Goal: Task Accomplishment & Management: Manage account settings

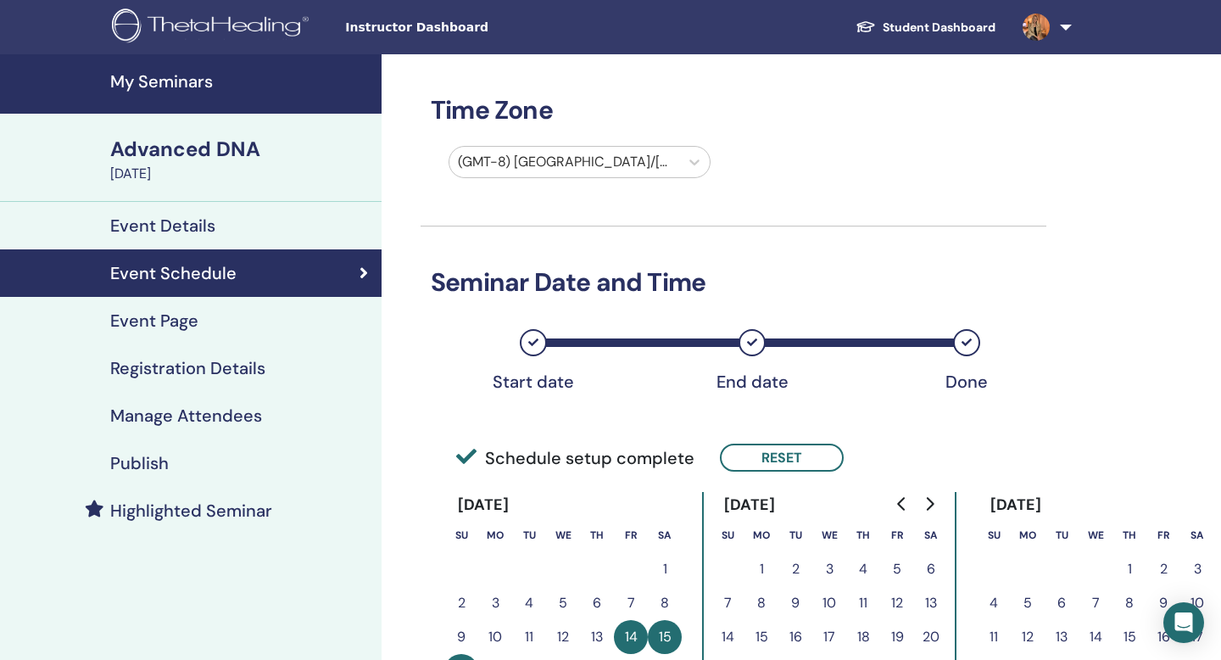
click at [165, 72] on h4 "My Seminars" at bounding box center [240, 81] width 261 height 20
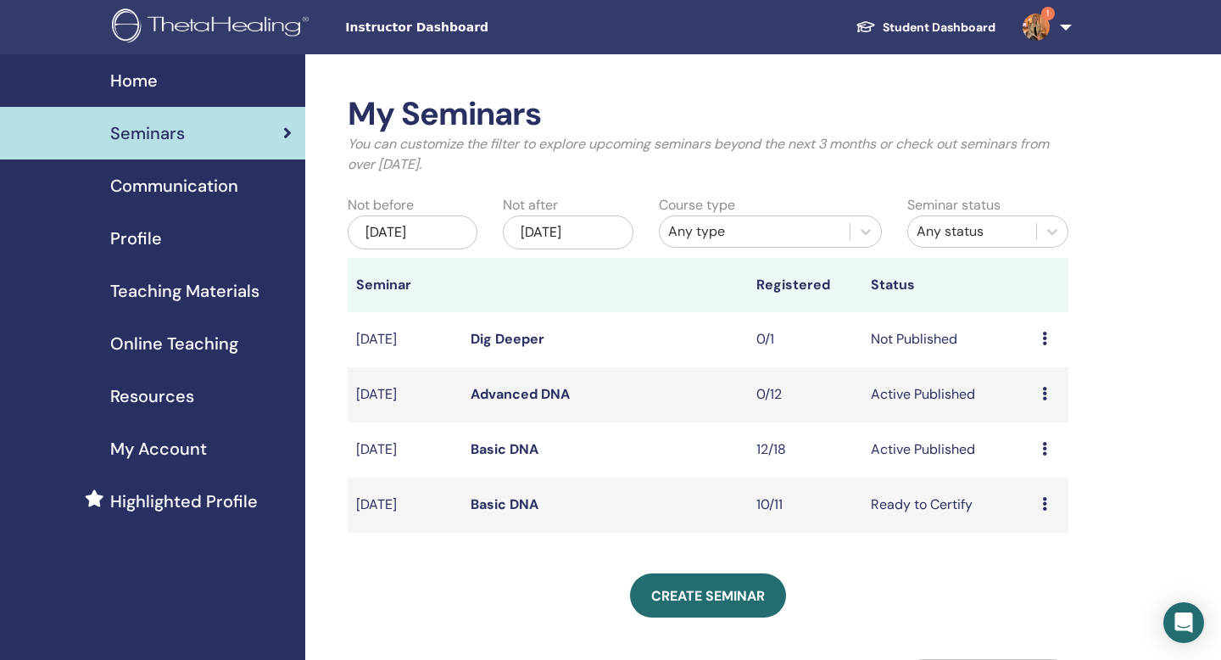
click at [517, 444] on link "Basic DNA" at bounding box center [505, 449] width 68 height 18
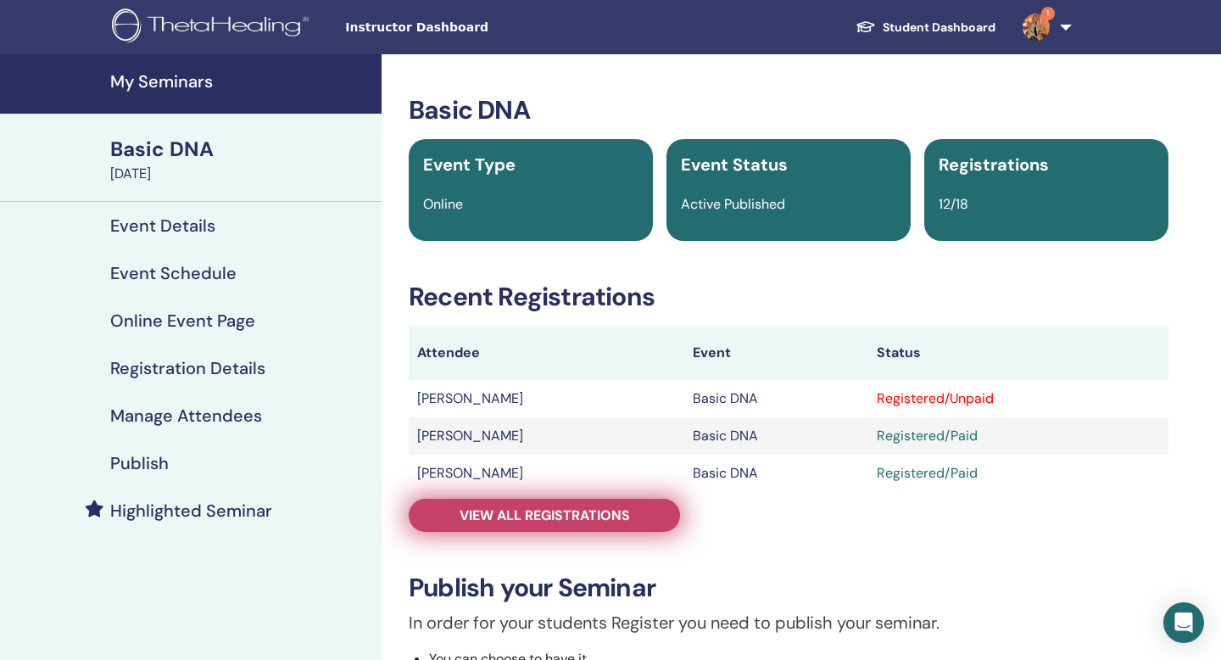
click at [600, 512] on span "View all registrations" at bounding box center [545, 515] width 170 height 18
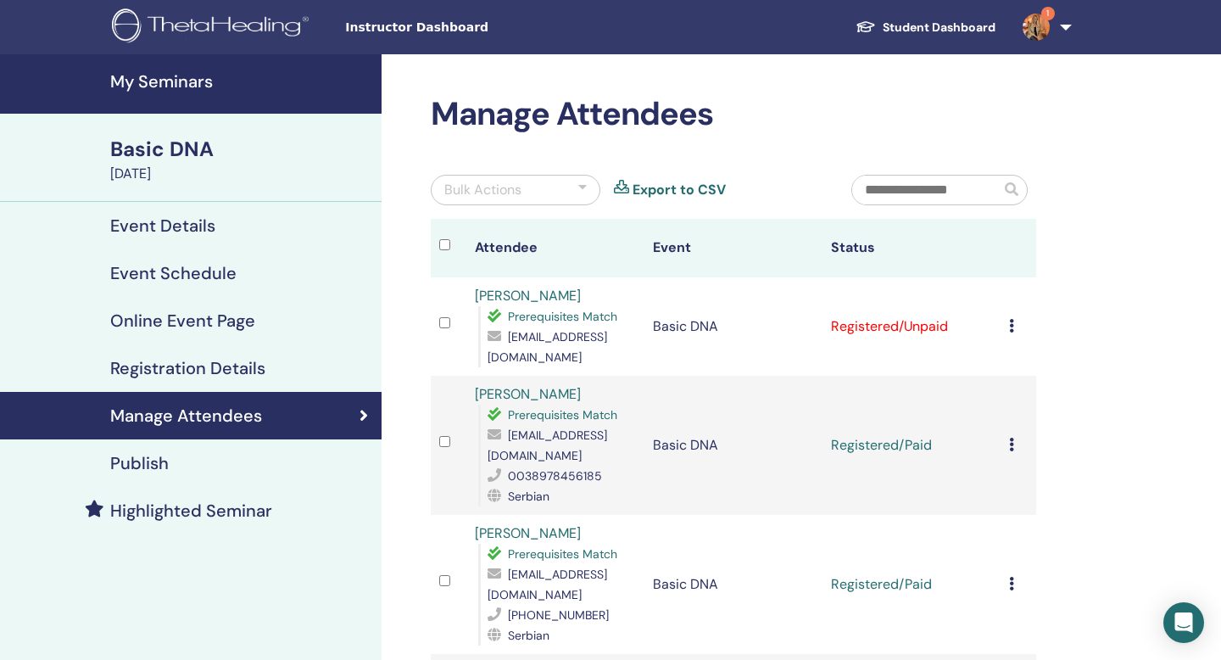
click at [1012, 326] on icon at bounding box center [1011, 326] width 5 height 14
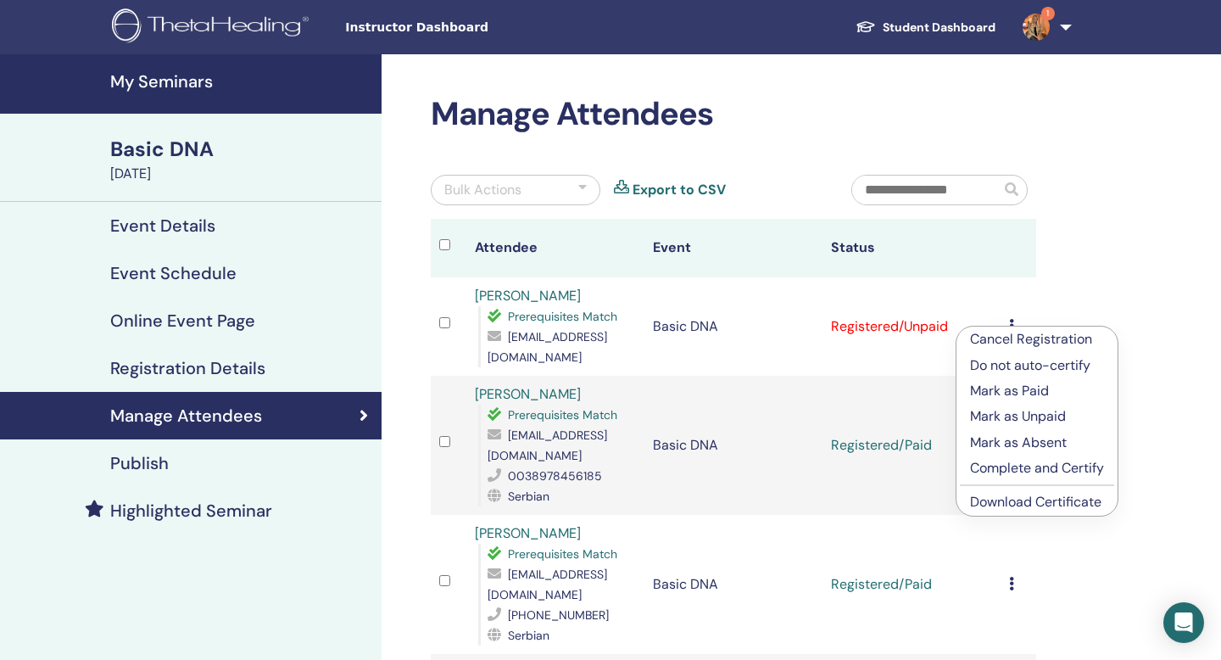
click at [1034, 343] on p "Cancel Registration" at bounding box center [1037, 339] width 134 height 20
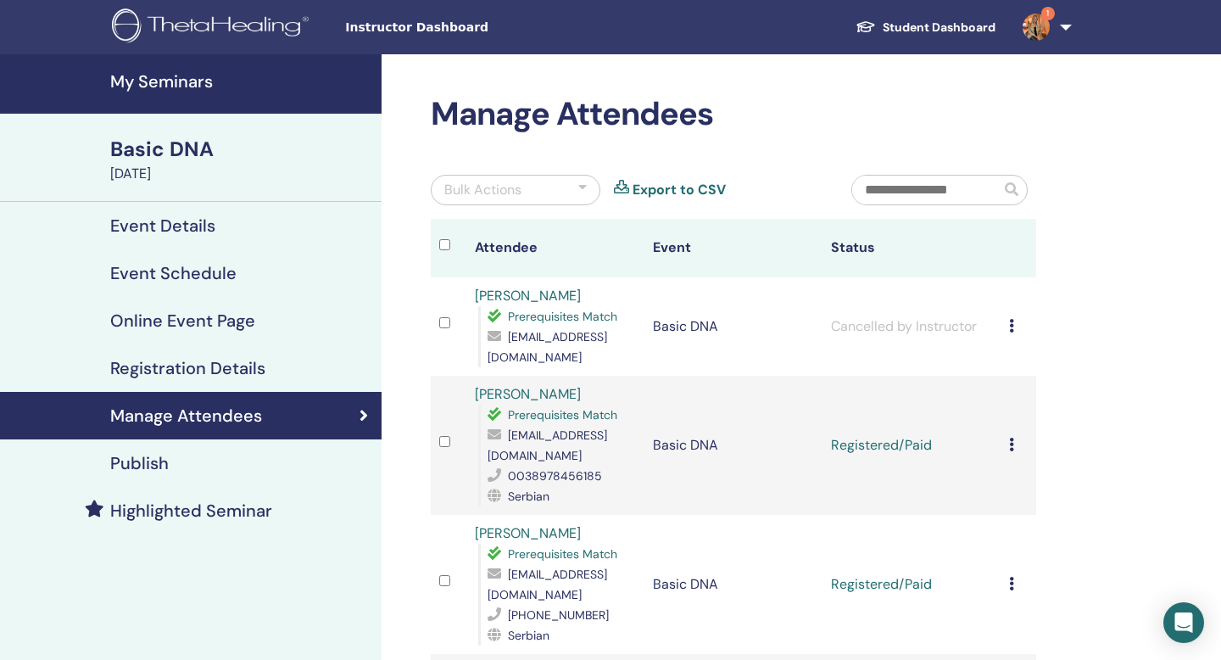
click at [1015, 324] on div "Cancel Registration Do not auto-certify Mark as Paid Mark as Unpaid Mark as Abs…" at bounding box center [1018, 326] width 19 height 20
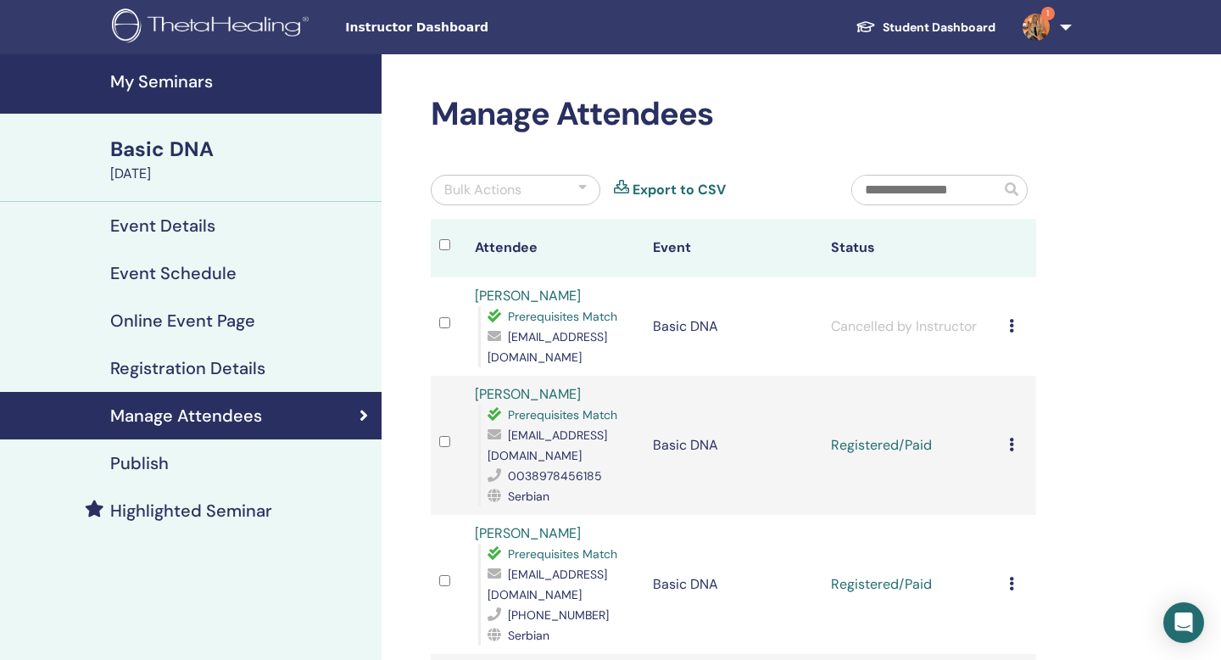
scroll to position [63, 0]
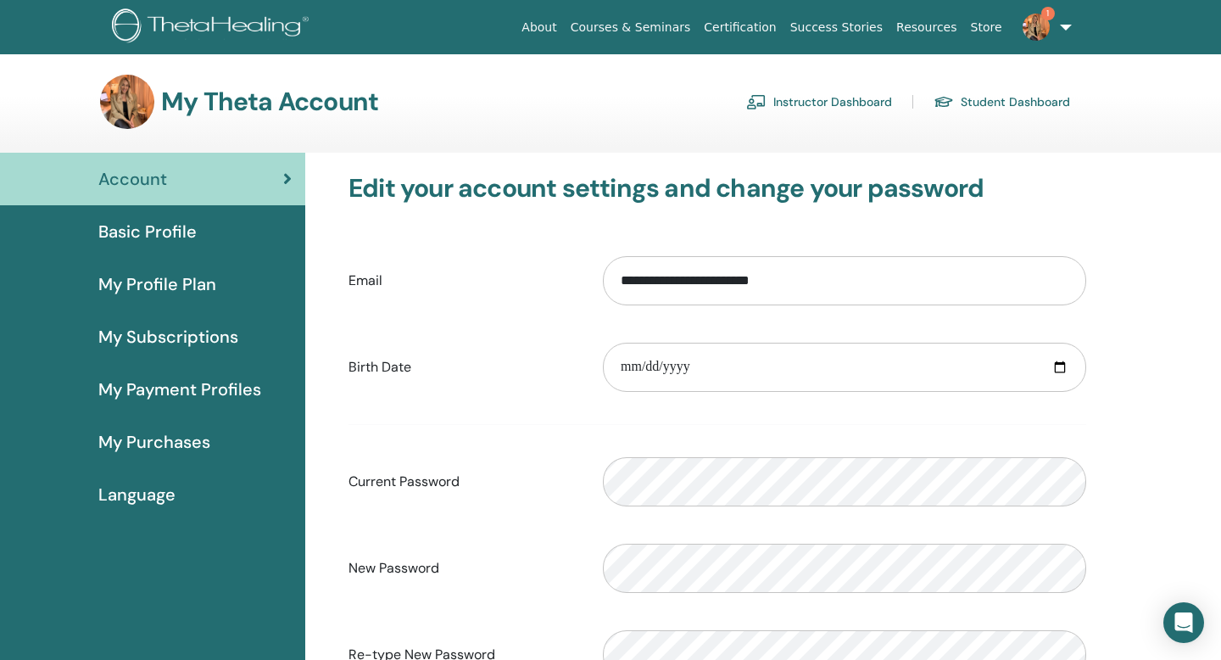
click at [801, 101] on link "Instructor Dashboard" at bounding box center [819, 101] width 146 height 27
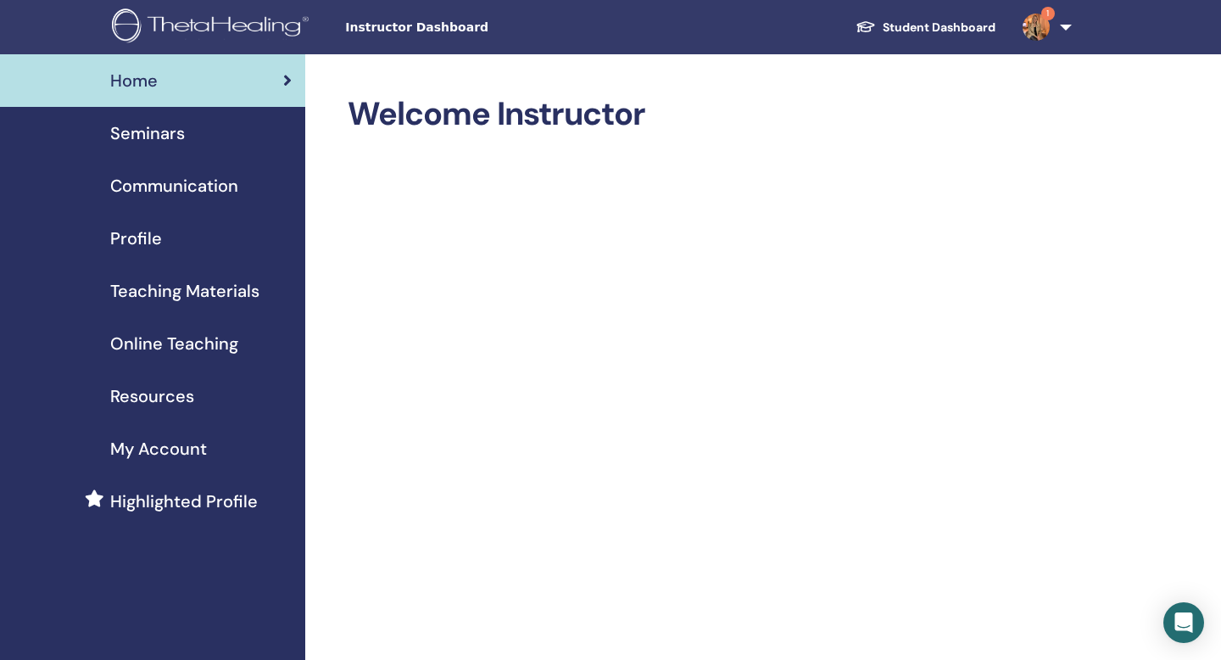
click at [182, 131] on span "Seminars" at bounding box center [147, 132] width 75 height 25
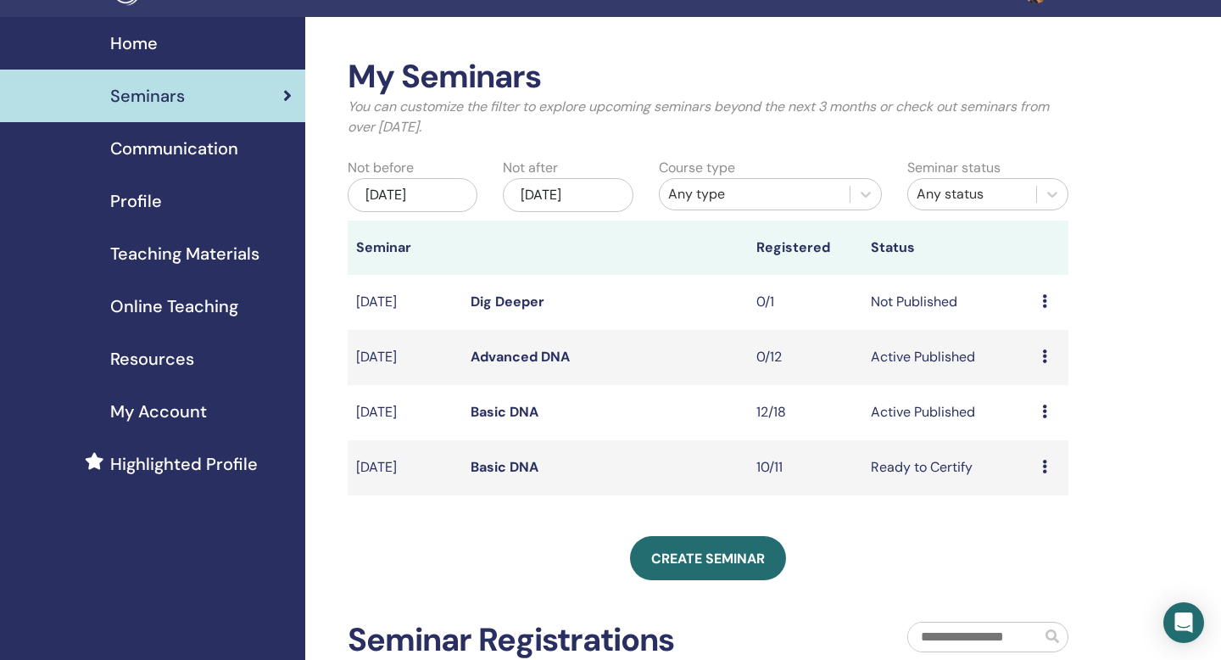
scroll to position [42, 0]
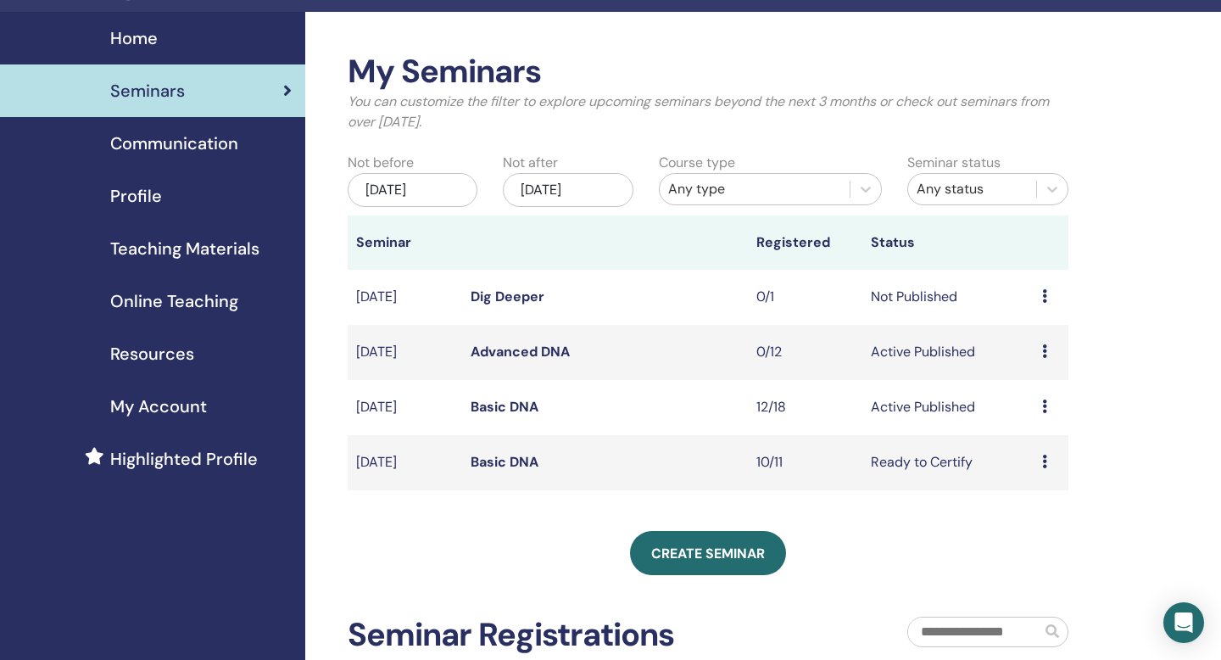
click at [526, 405] on link "Basic DNA" at bounding box center [505, 407] width 68 height 18
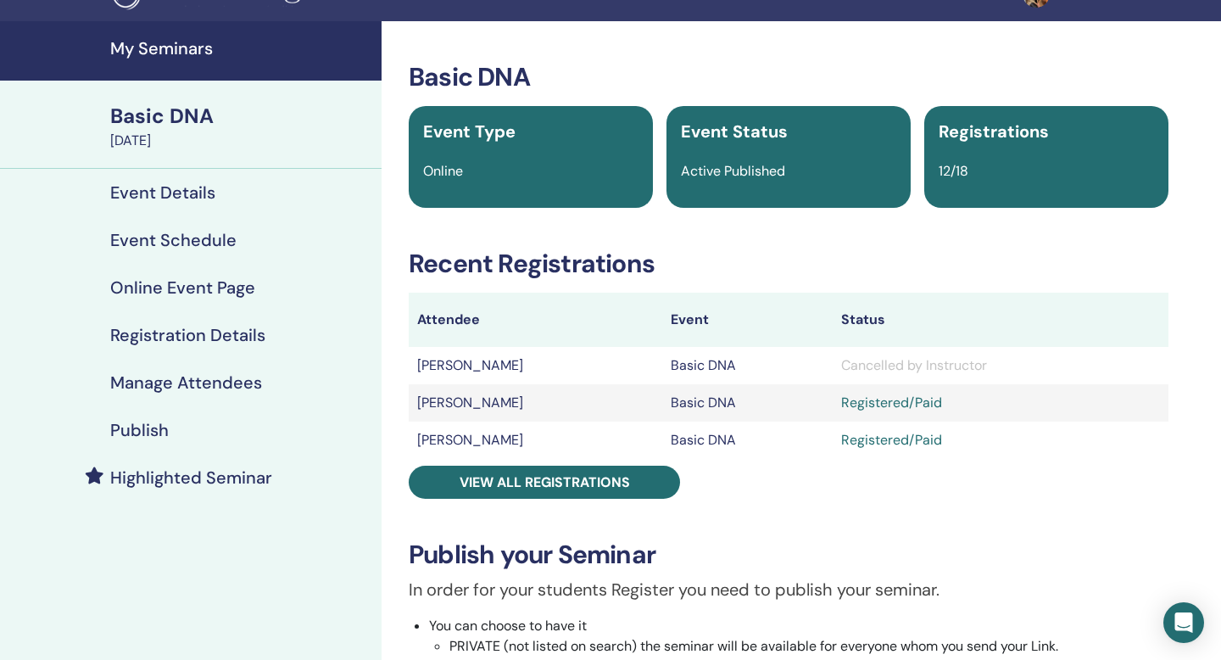
scroll to position [35, 0]
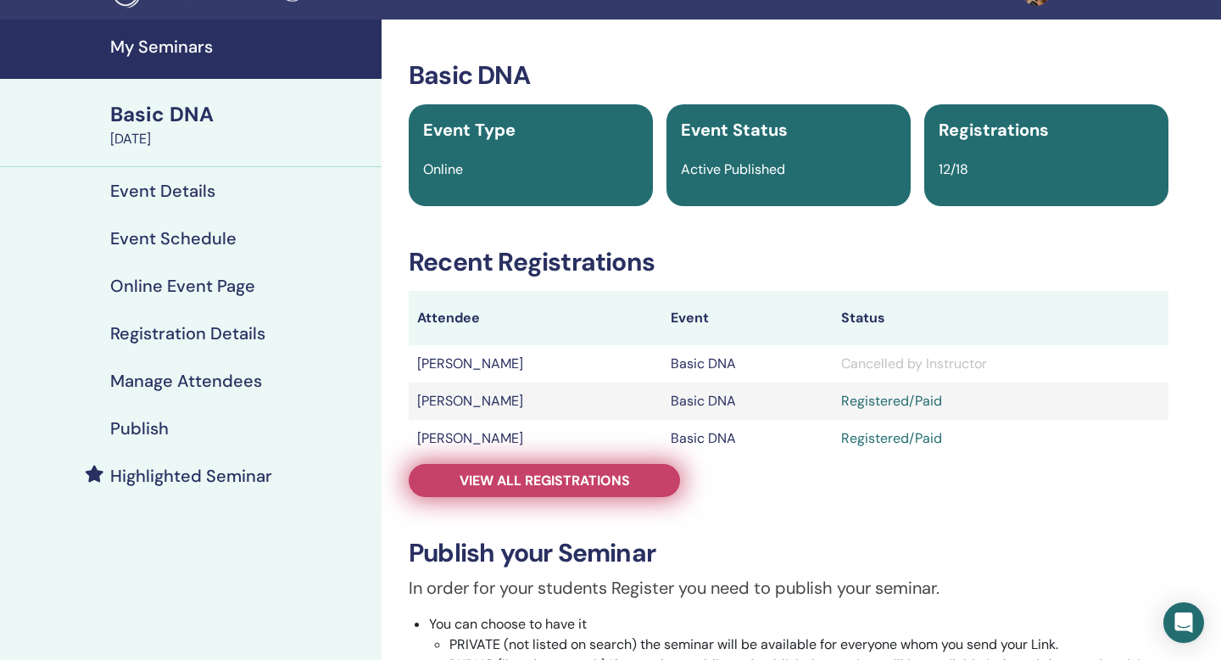
click at [623, 484] on span "View all registrations" at bounding box center [545, 481] width 170 height 18
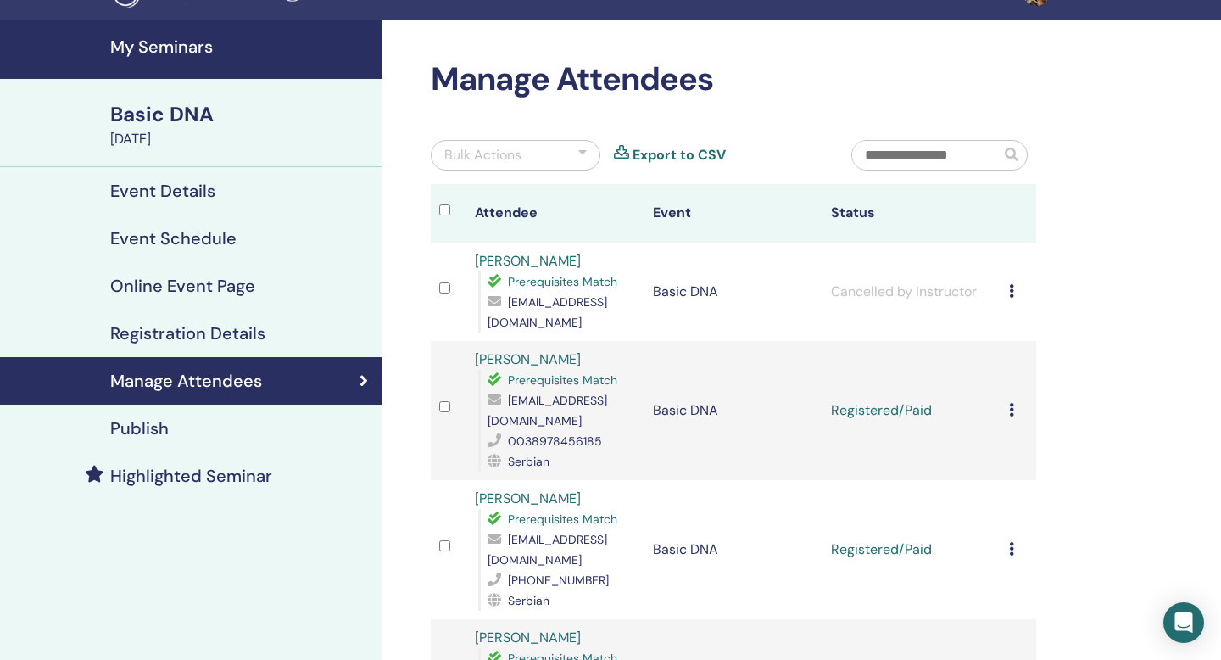
click at [1013, 290] on icon at bounding box center [1011, 291] width 5 height 14
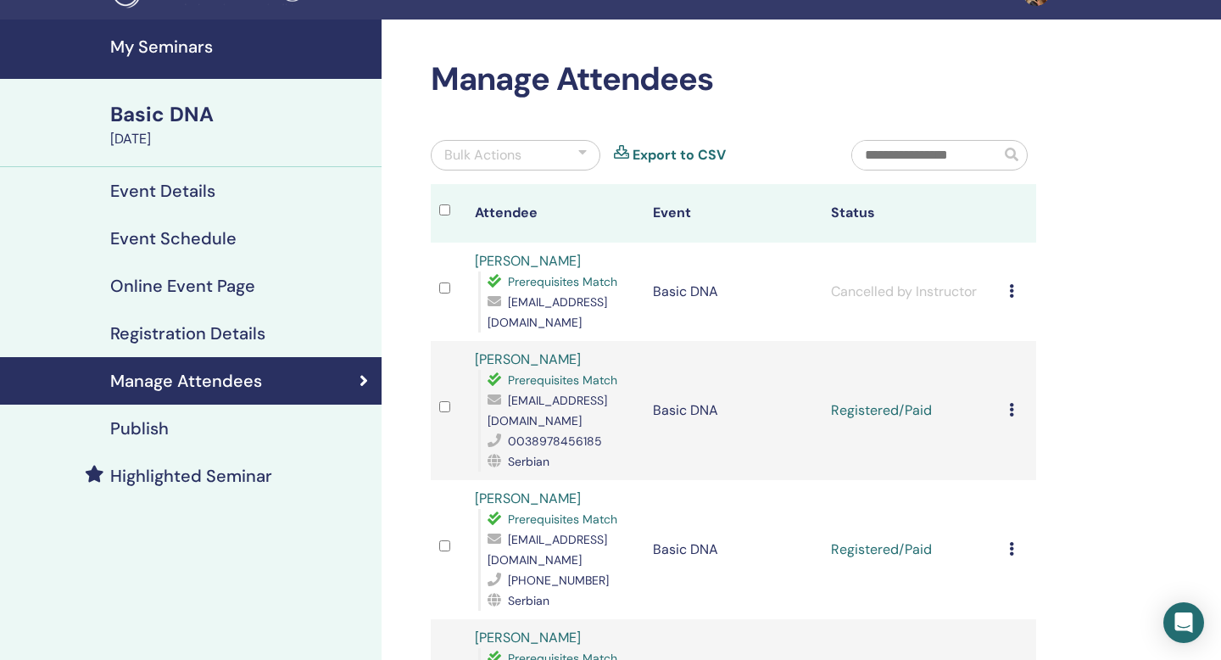
click at [547, 147] on div "Bulk Actions" at bounding box center [516, 155] width 170 height 31
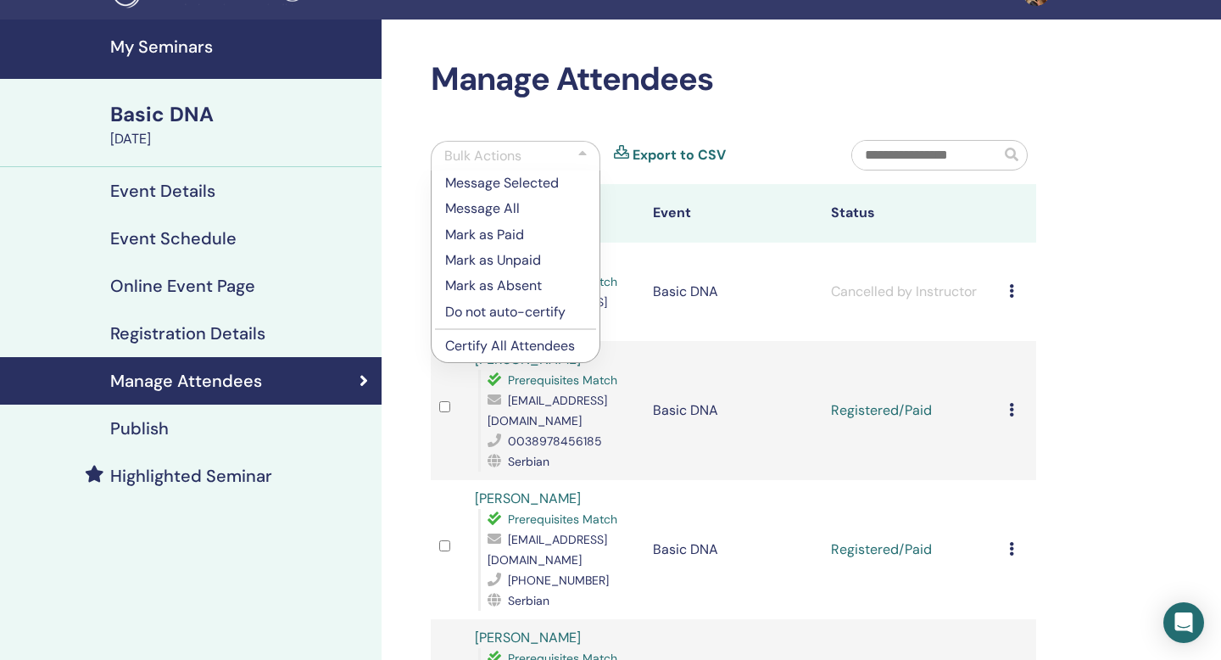
click at [790, 69] on h2 "Manage Attendees" at bounding box center [734, 79] width 606 height 39
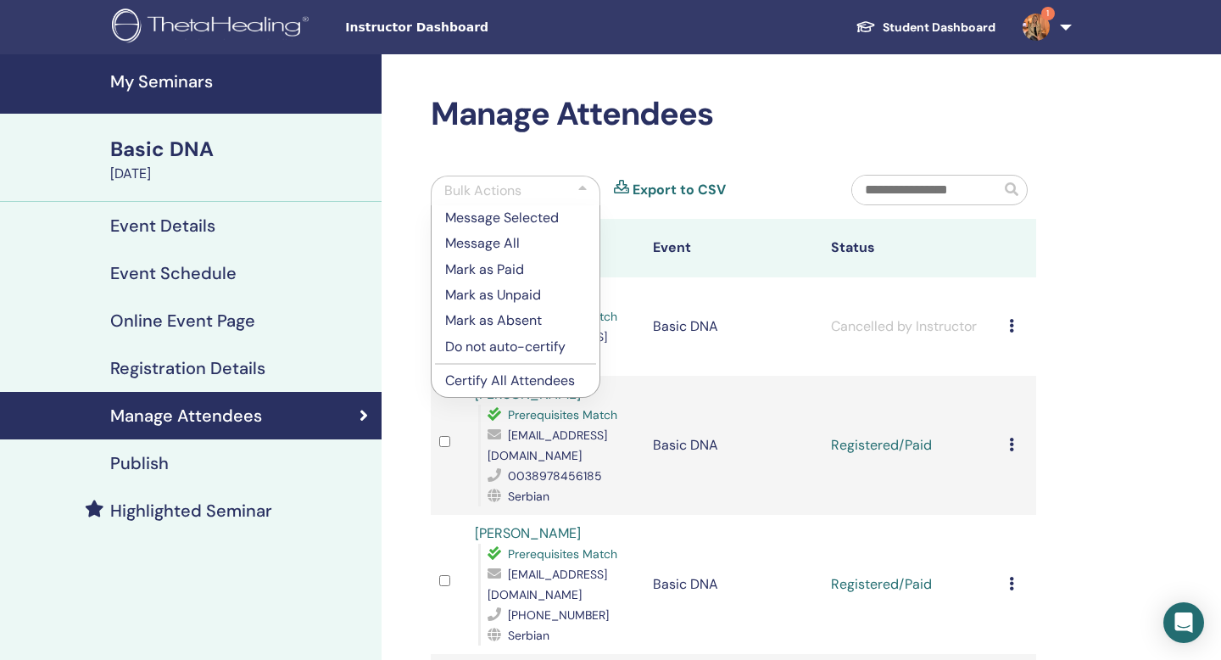
click at [579, 187] on div at bounding box center [582, 191] width 8 height 20
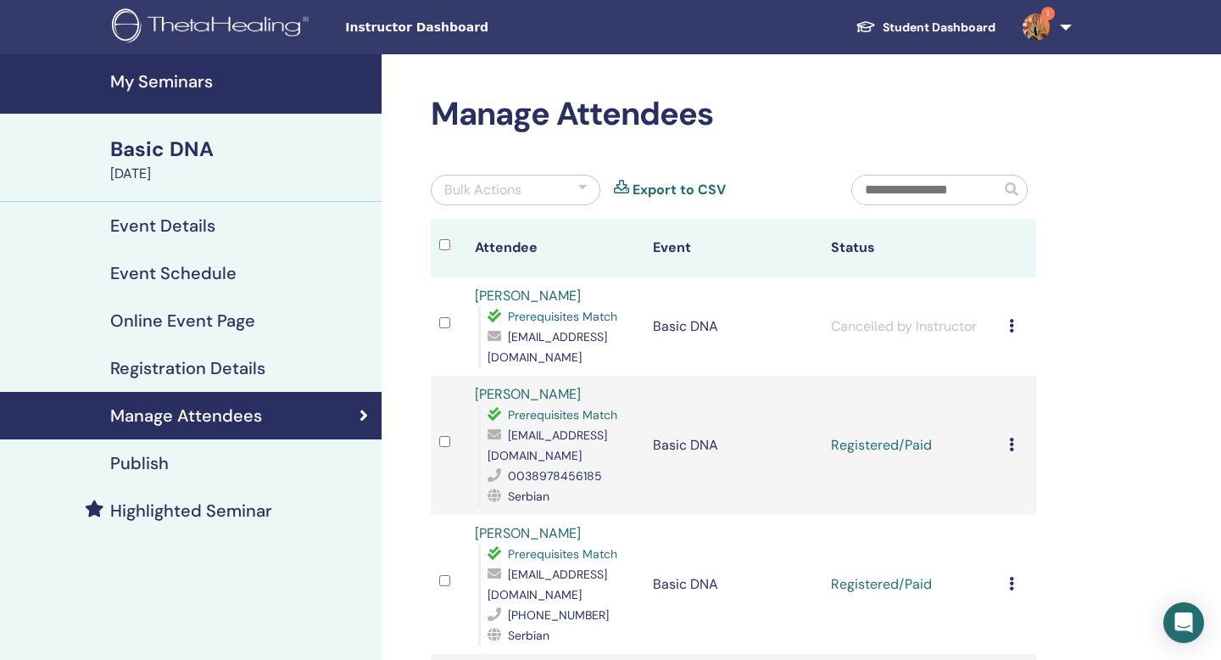
click at [1058, 33] on link "1" at bounding box center [1044, 27] width 70 height 54
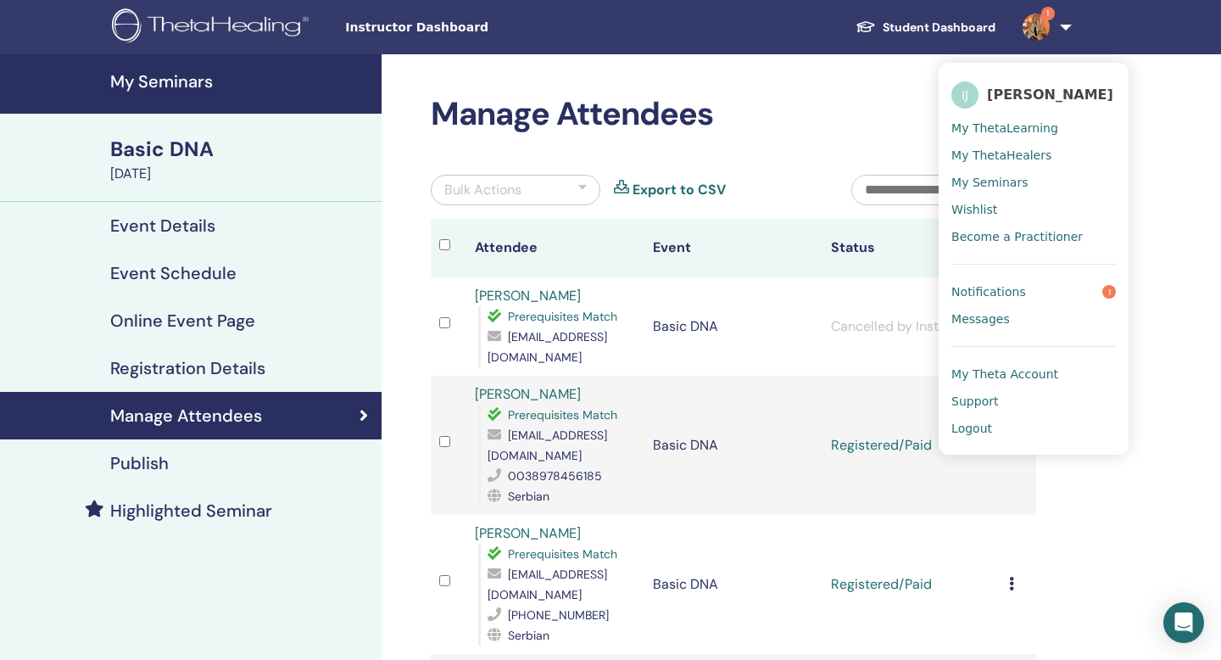
click at [993, 284] on span "Notifications" at bounding box center [989, 291] width 75 height 15
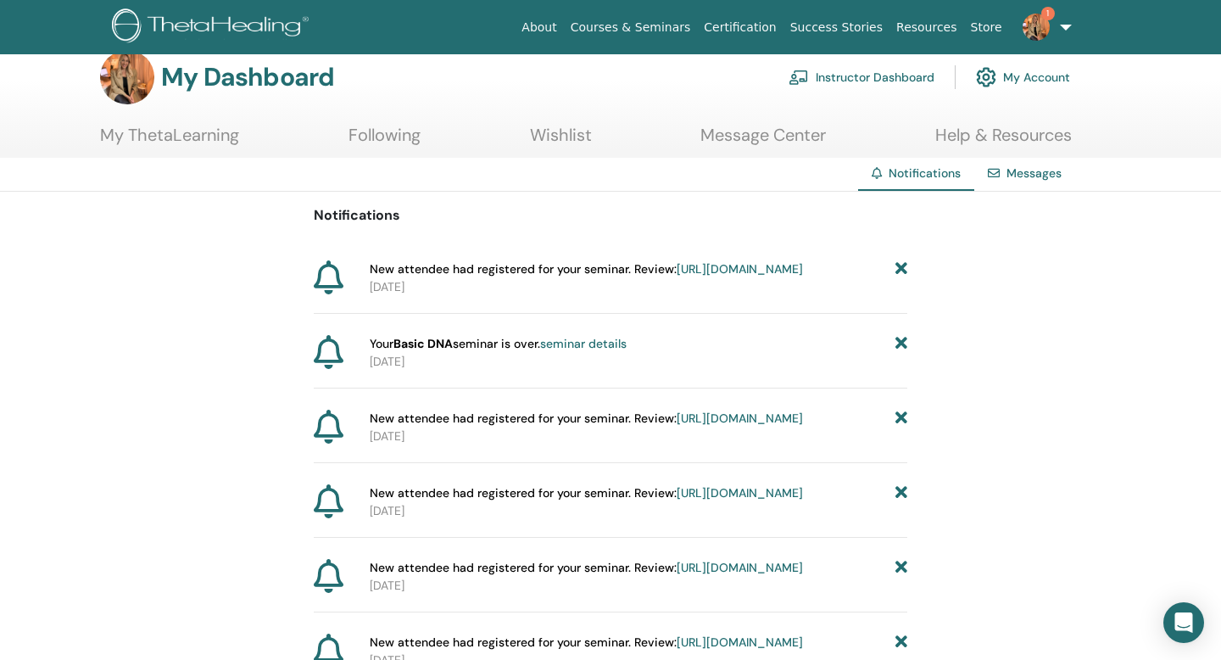
scroll to position [25, 0]
click at [1063, 31] on link "1" at bounding box center [1044, 27] width 70 height 54
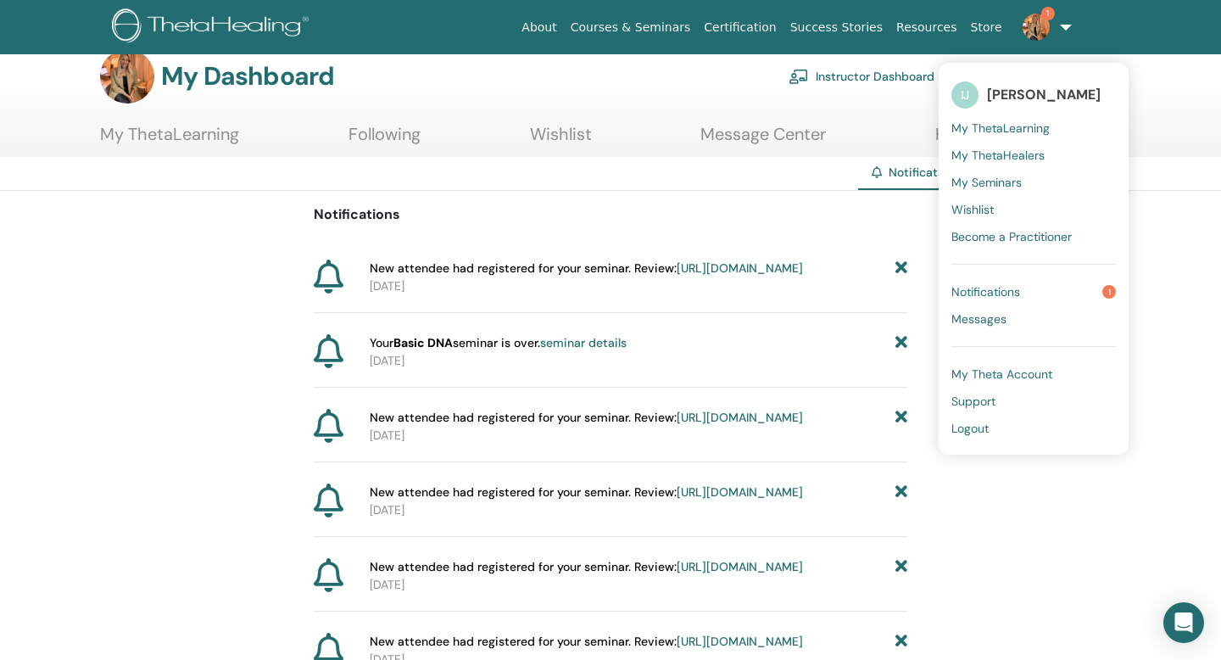
click at [995, 180] on span "My Seminars" at bounding box center [987, 182] width 70 height 15
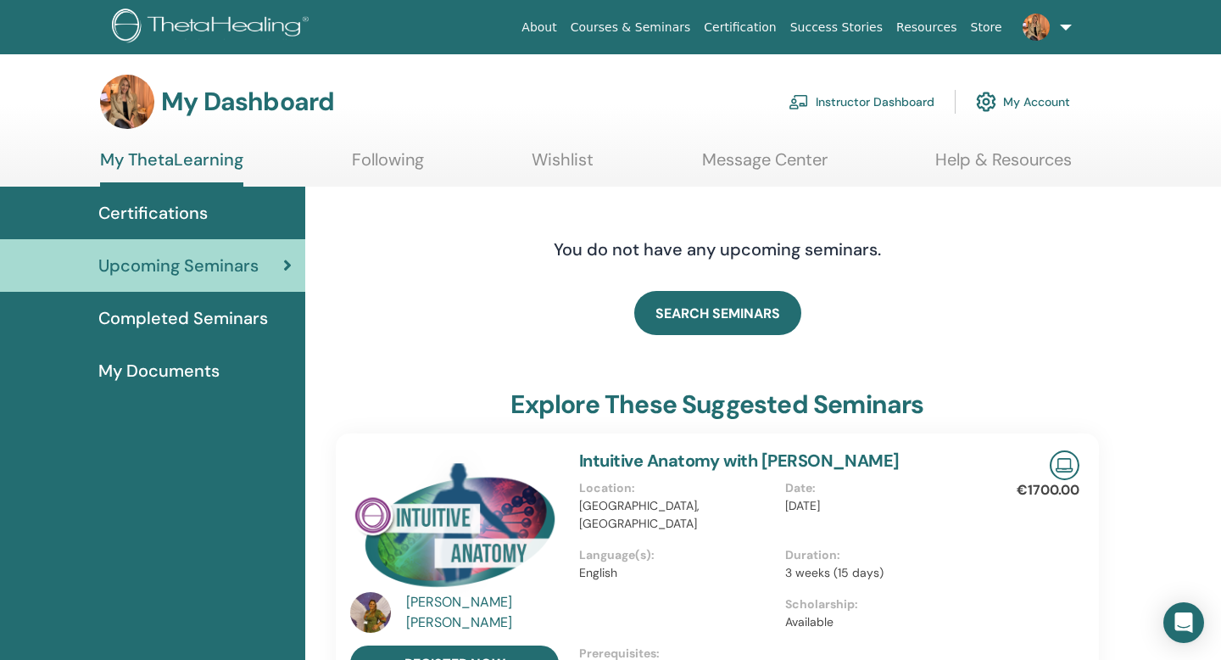
click at [885, 102] on link "Instructor Dashboard" at bounding box center [862, 101] width 146 height 37
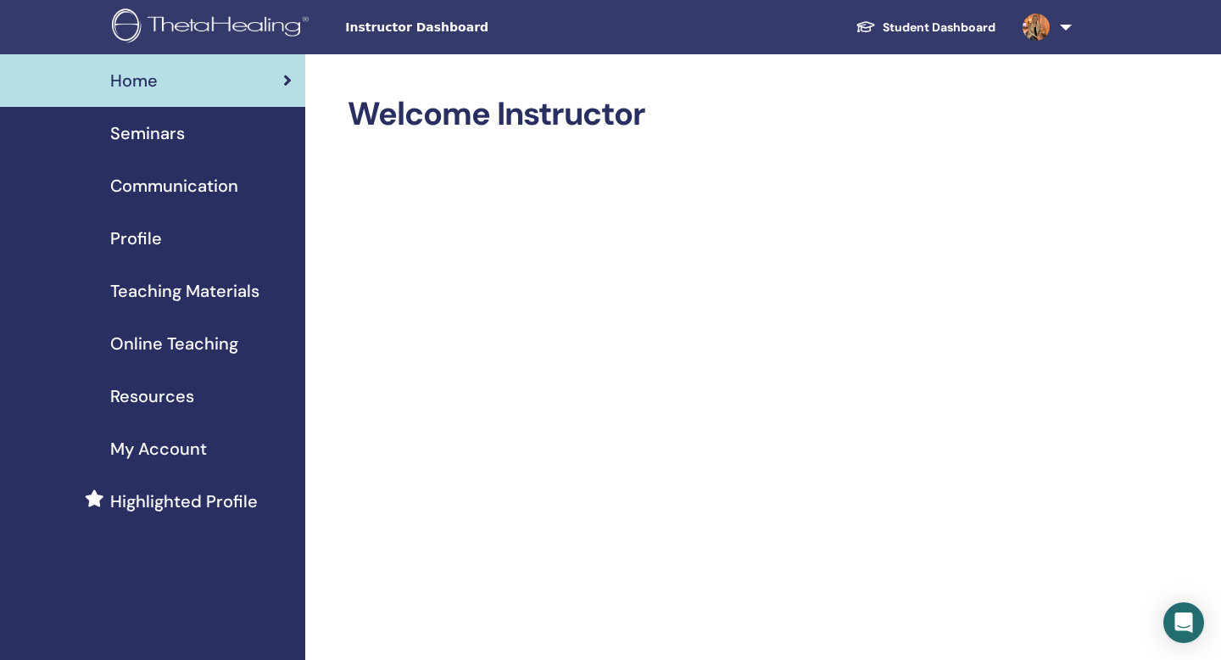
click at [175, 133] on span "Seminars" at bounding box center [147, 132] width 75 height 25
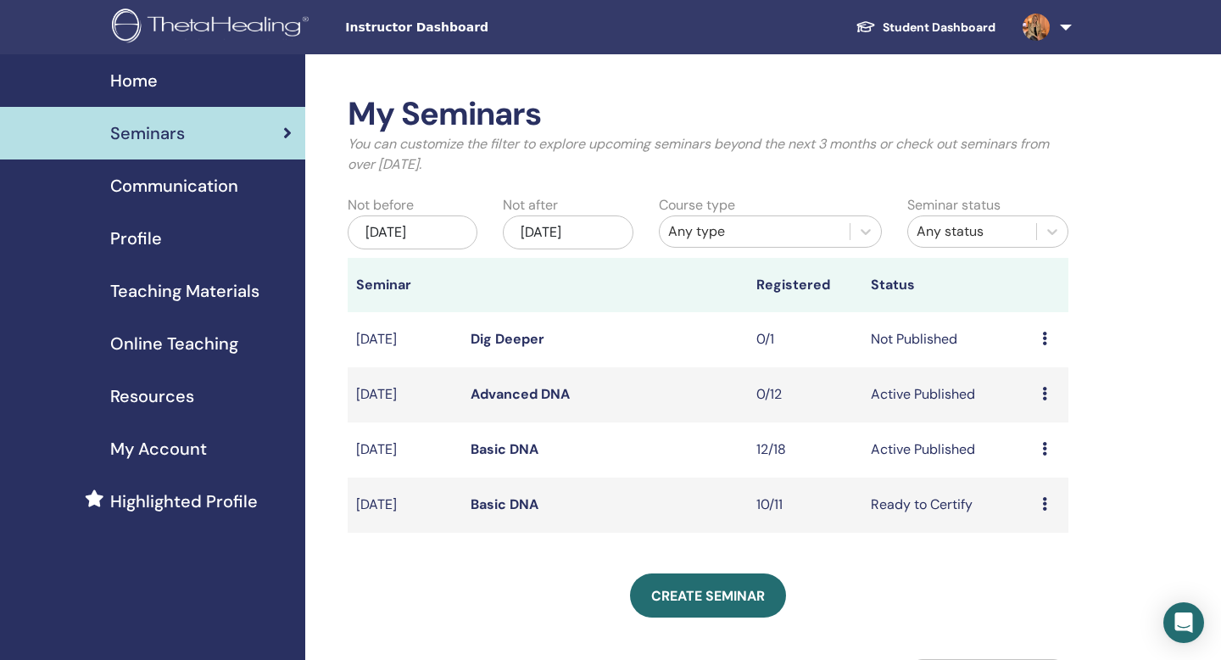
click at [538, 394] on link "Advanced DNA" at bounding box center [520, 394] width 99 height 18
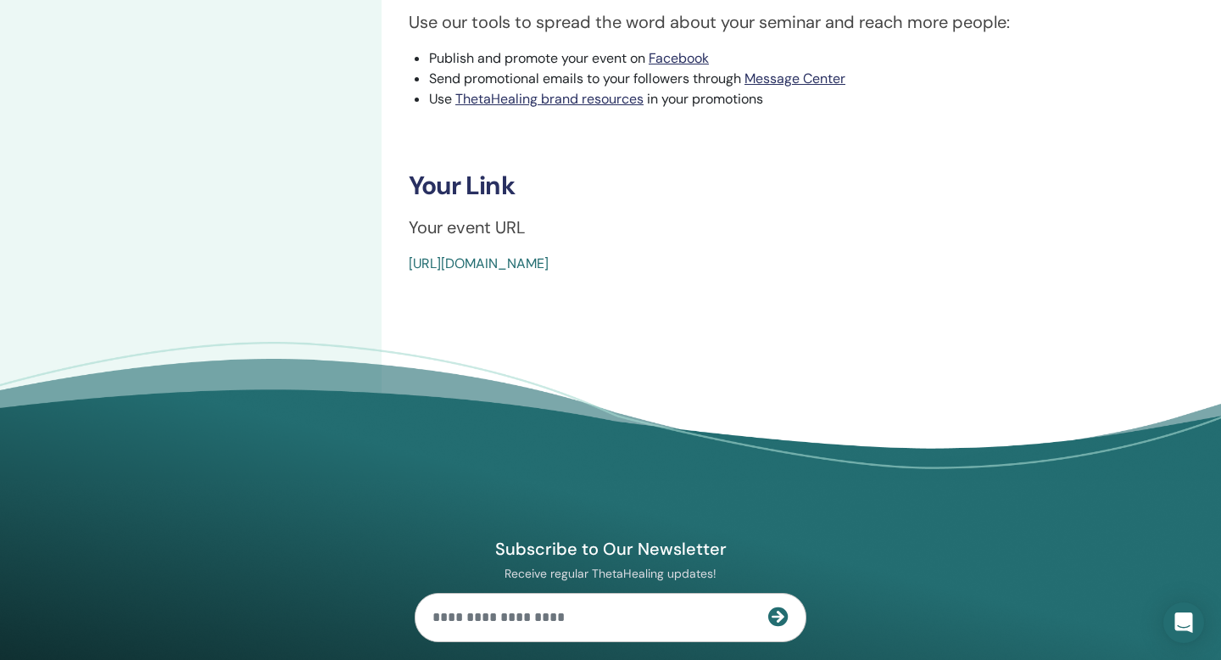
scroll to position [591, 0]
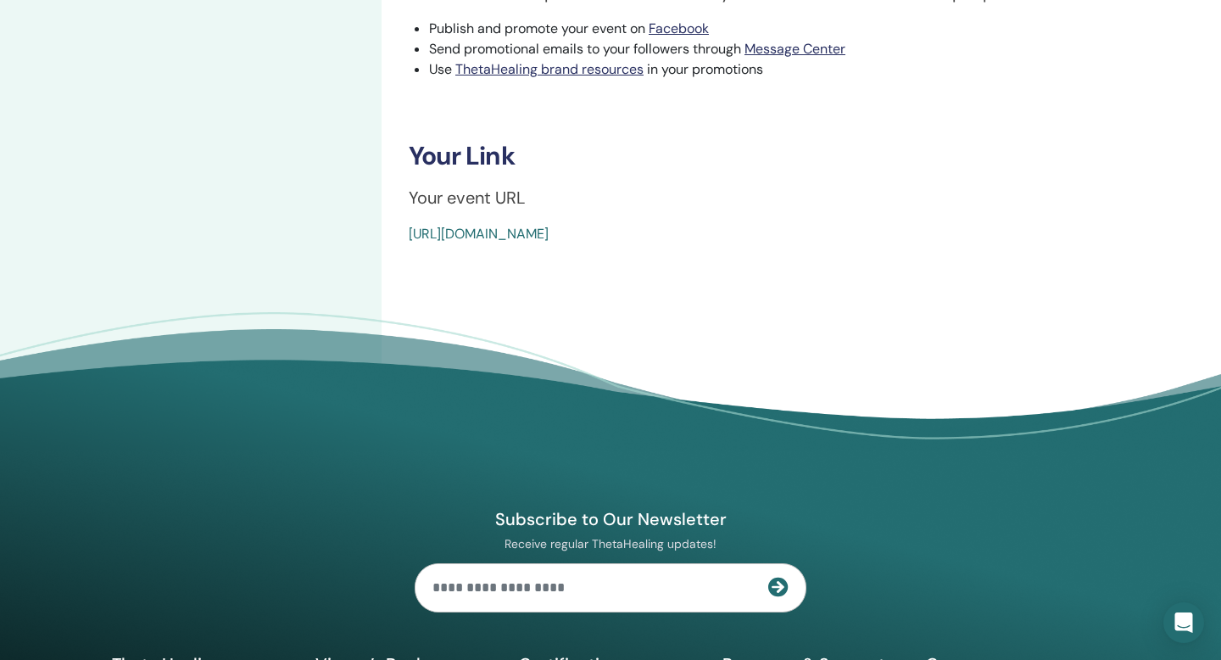
drag, startPoint x: 405, startPoint y: 235, endPoint x: 807, endPoint y: 235, distance: 402.0
copy link "[URL][DOMAIN_NAME]"
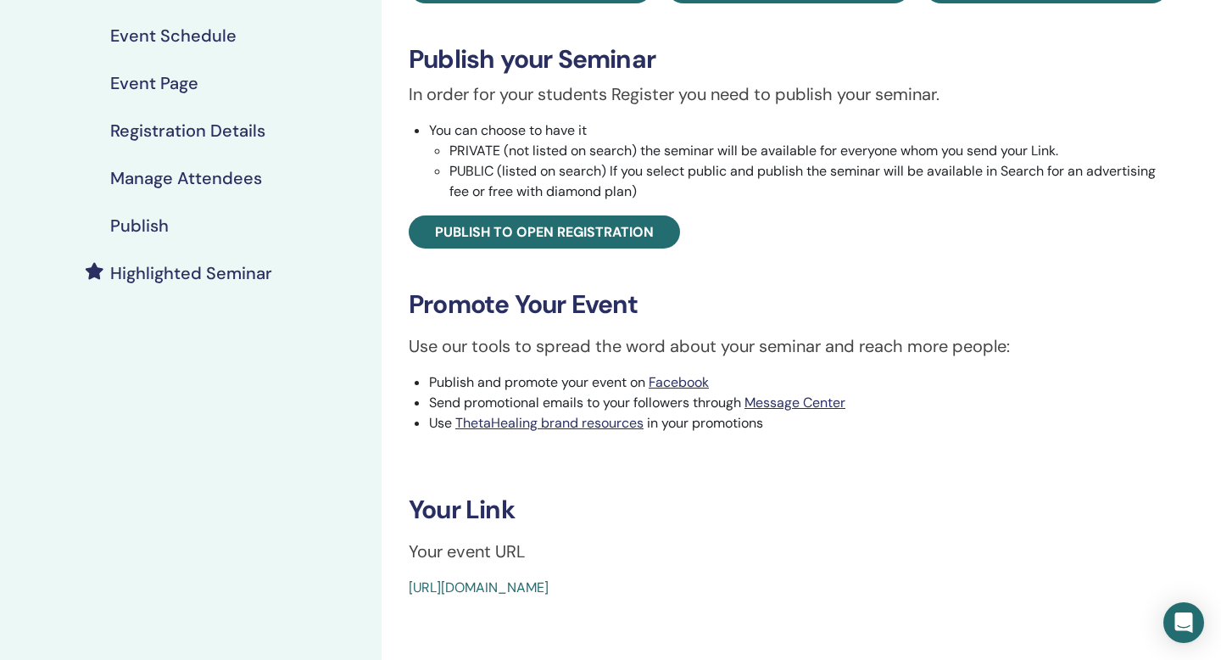
scroll to position [0, 0]
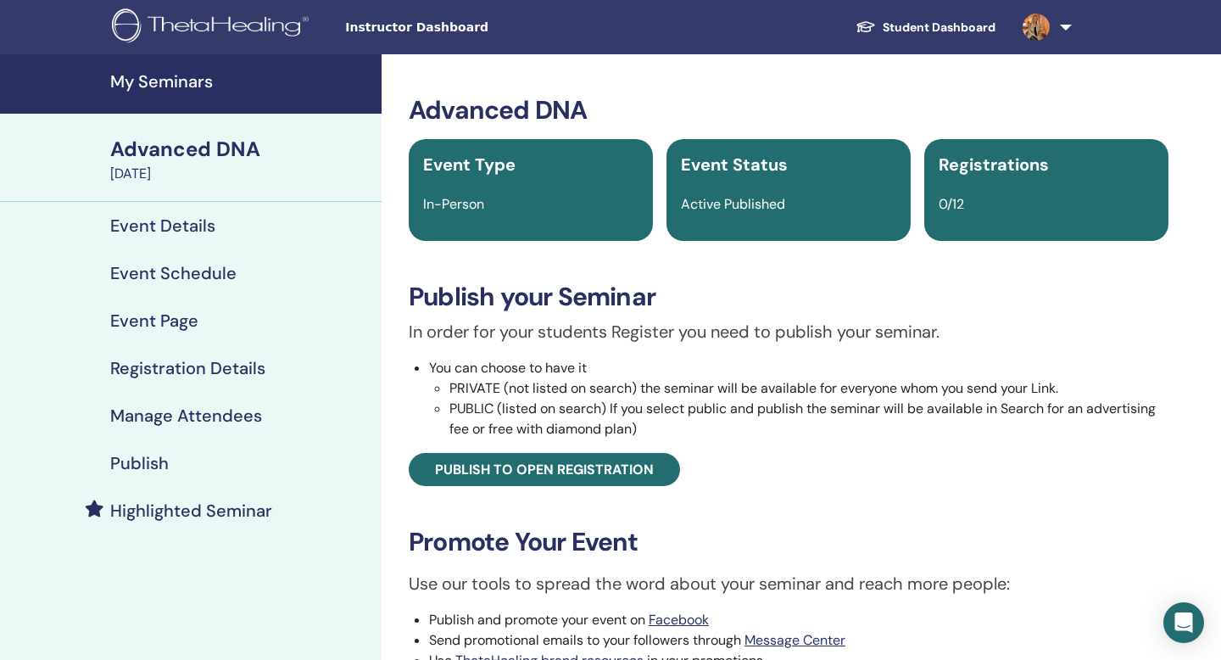
click at [212, 137] on div "Advanced DNA" at bounding box center [240, 149] width 261 height 29
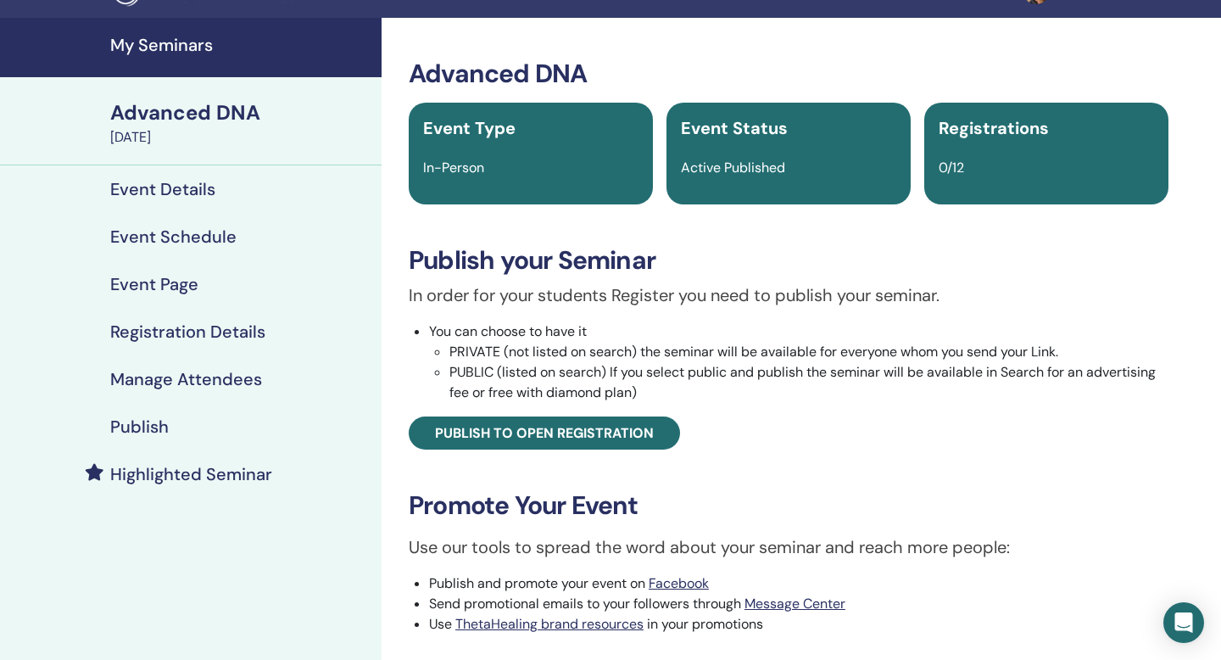
scroll to position [38, 0]
